Goal: Complete application form: Complete application form

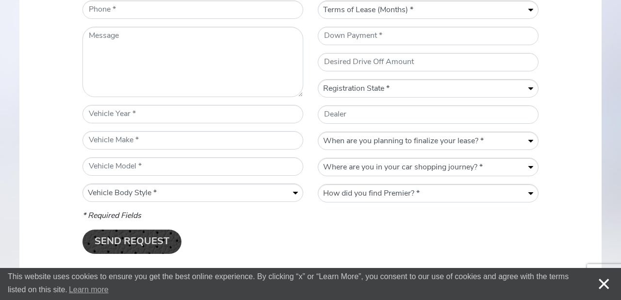
scroll to position [528, 0]
click at [453, 144] on select "When are you planning to finalize your lease? * Within a week Within a month [D…" at bounding box center [428, 140] width 220 height 18
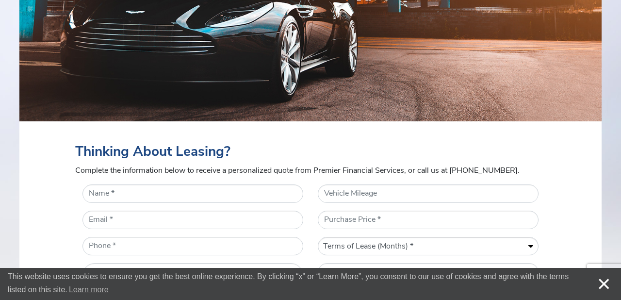
scroll to position [369, 0]
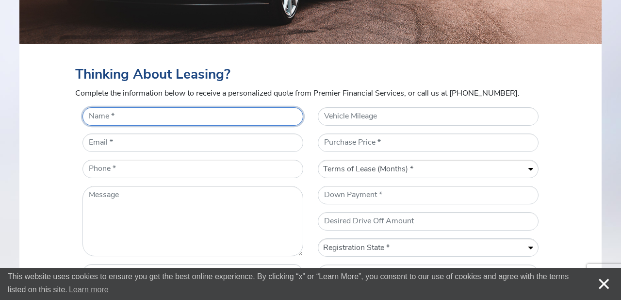
click at [178, 119] on input "* Name" at bounding box center [192, 116] width 221 height 18
type input "[PERSON_NAME]"
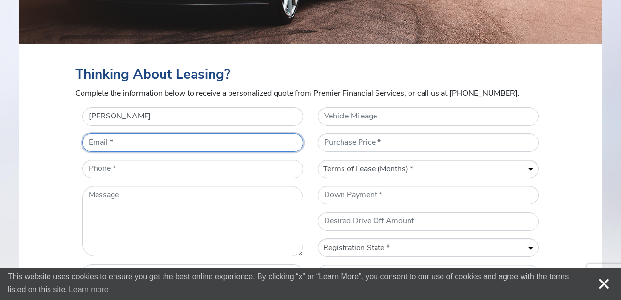
type input "[EMAIL_ADDRESS][PERSON_NAME][DOMAIN_NAME]"
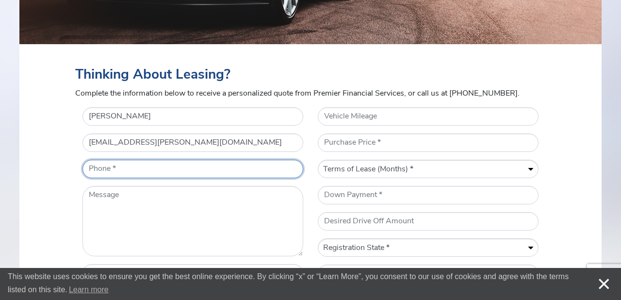
type input "5402567105"
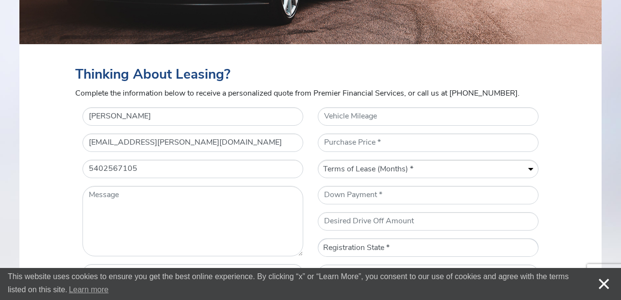
select select "CA"
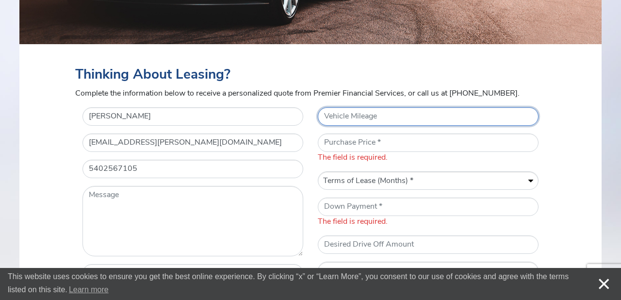
click at [363, 116] on input "Vehicle Mileage" at bounding box center [428, 116] width 221 height 18
type input "50000"
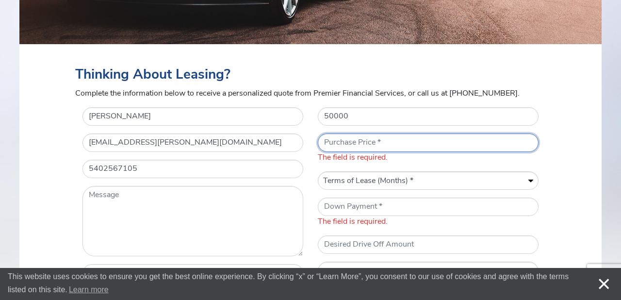
click at [368, 143] on input "* Purchase Price" at bounding box center [428, 142] width 221 height 18
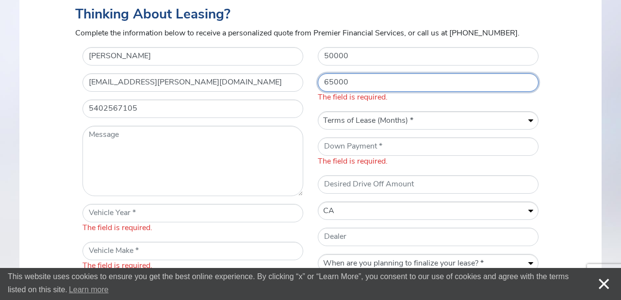
scroll to position [441, 0]
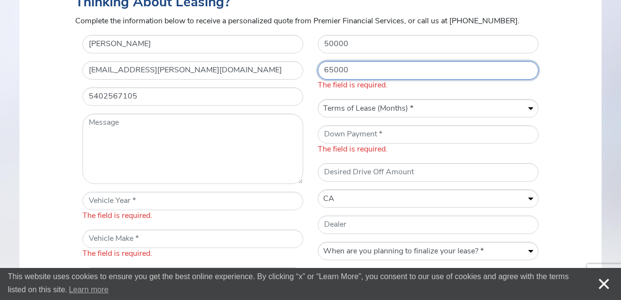
type input "65000"
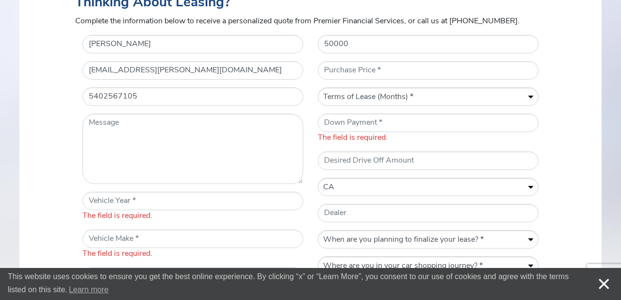
click at [414, 112] on div "Vehicle Mileage 50000 * Purchase Price Term of Lease (Months) Terms of Lease (M…" at bounding box center [427, 183] width 235 height 296
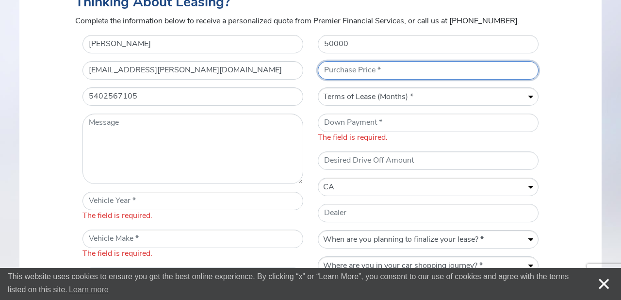
select select "60"
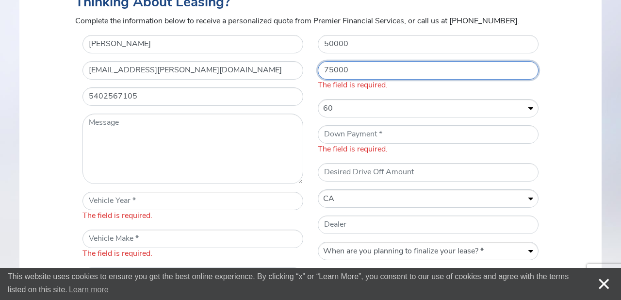
type input "75000"
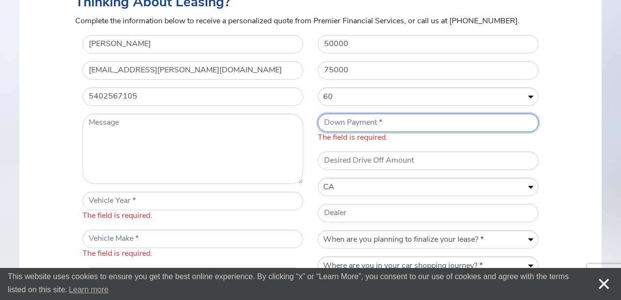
click at [342, 139] on span "The field is required." at bounding box center [428, 128] width 221 height 30
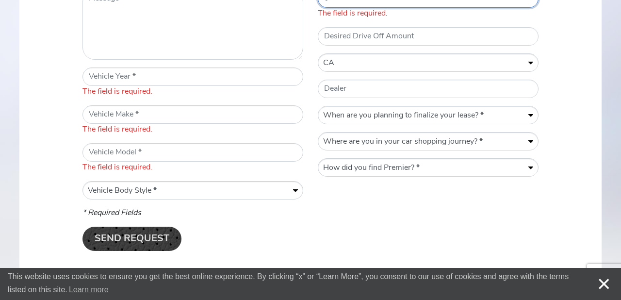
scroll to position [567, 0]
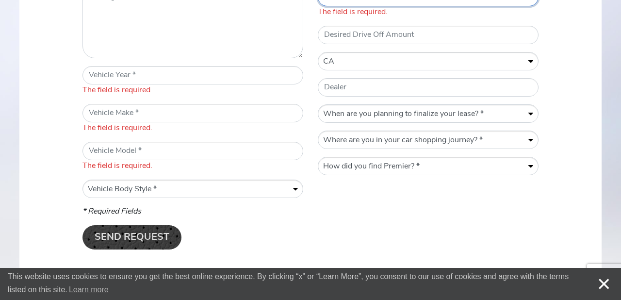
type input "0"
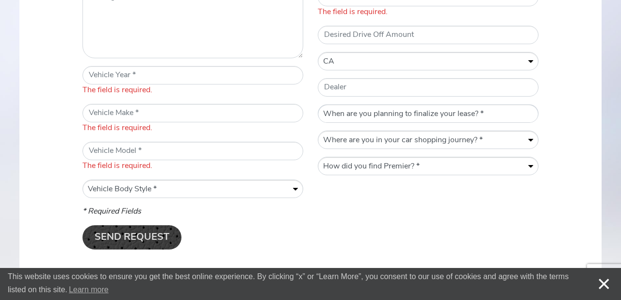
click at [382, 114] on div "Vehicle Mileage 50000 * Purchase Price 75000 Term of Lease (Months) Terms of Le…" at bounding box center [427, 57] width 235 height 296
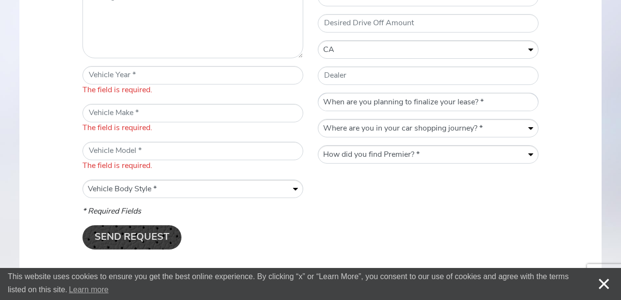
select select "Within a week"
click at [377, 100] on select "When are you planning to finalize your lease? * Within a week Within a month [D…" at bounding box center [428, 102] width 220 height 18
click at [378, 129] on select "Where are you in your car shopping journey? * Gathering information Actively sh…" at bounding box center [428, 128] width 220 height 18
select select "Gathering information"
click at [367, 154] on select "How did you find Premier? * Previously Quoted Previous Premier Customer VINwiki…" at bounding box center [428, 155] width 220 height 18
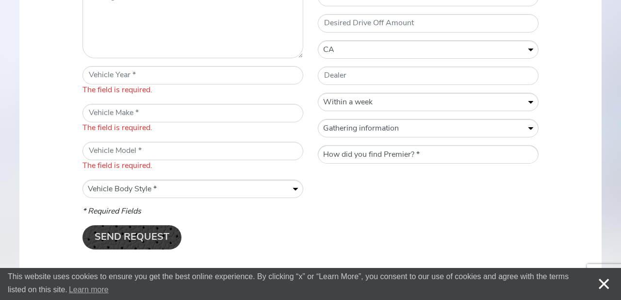
select select "VINwiki"
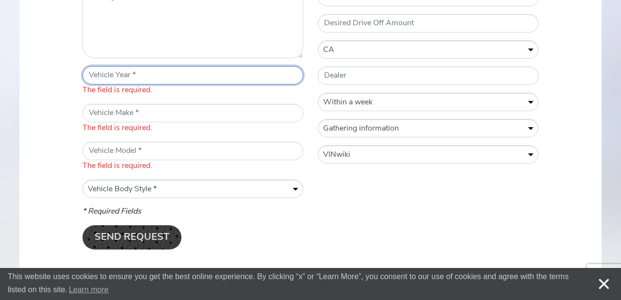
click at [174, 76] on input "* Vehicle Year" at bounding box center [192, 75] width 221 height 18
type input "1989"
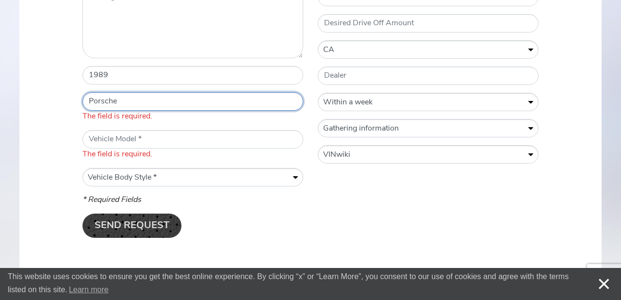
type input "Porsche"
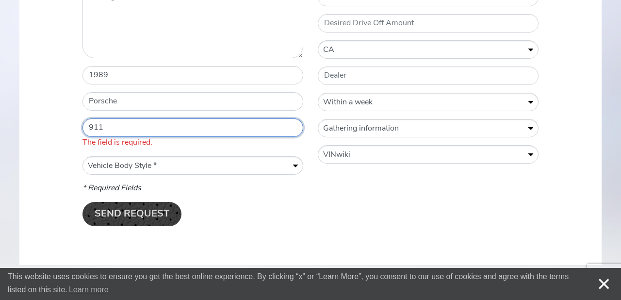
type input "911"
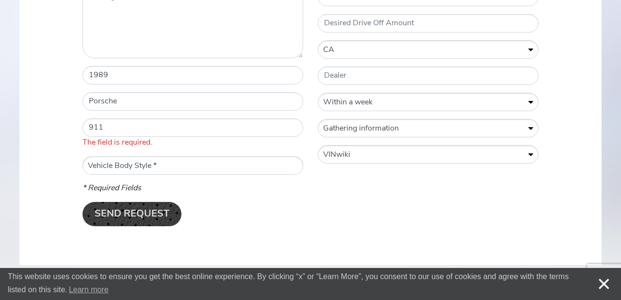
click at [197, 169] on div "* Name [PERSON_NAME] * Email [EMAIL_ADDRESS][PERSON_NAME][DOMAIN_NAME] * Teleph…" at bounding box center [192, 45] width 235 height 273
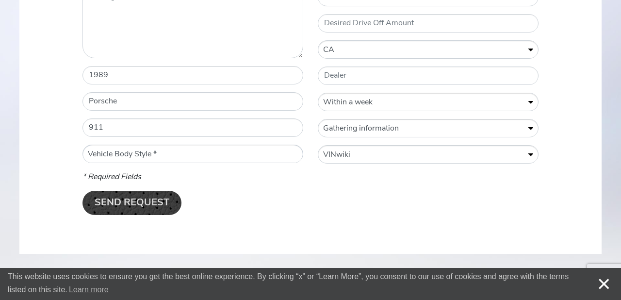
select select "Coupe"
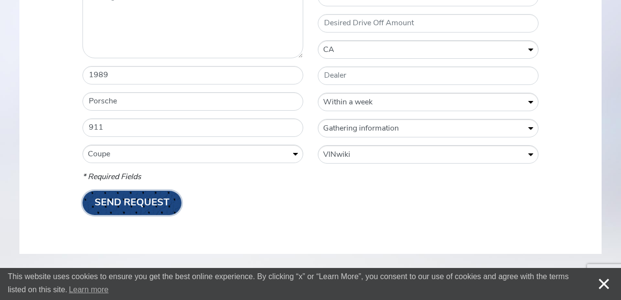
click at [144, 203] on input "Send Request" at bounding box center [131, 203] width 99 height 24
